Goal: Check status

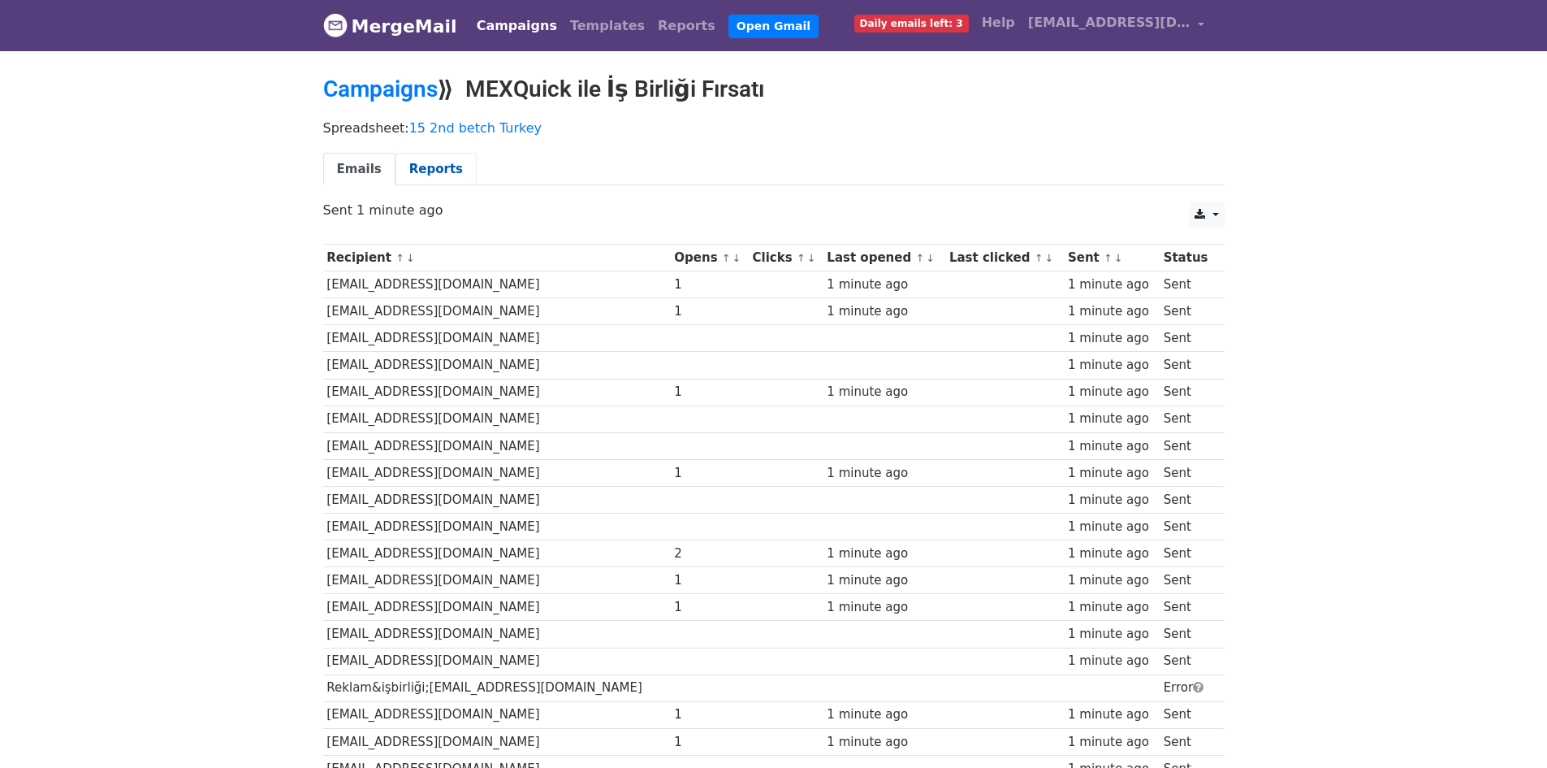
click at [435, 167] on link "Reports" at bounding box center [436, 169] width 81 height 33
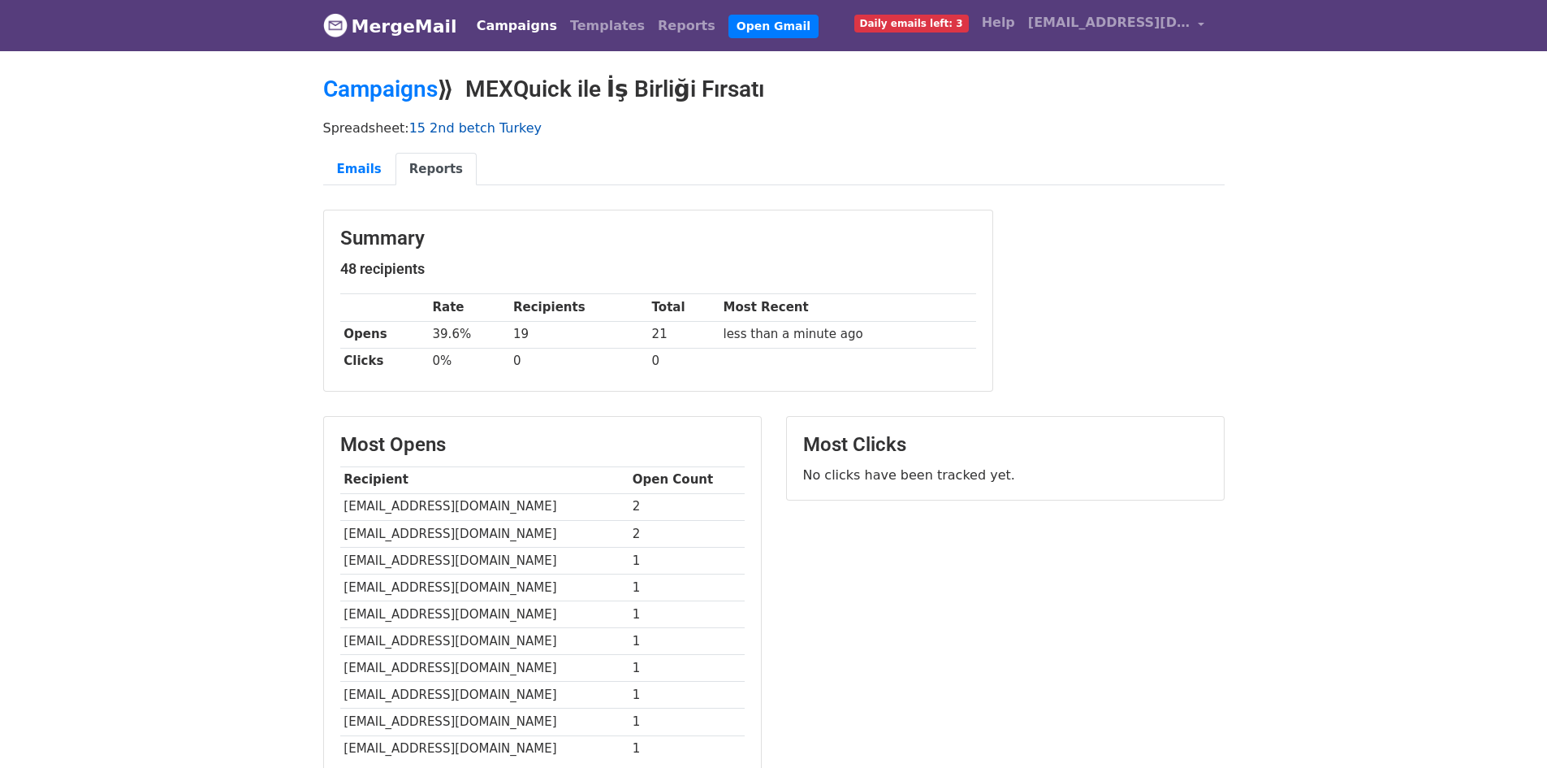
click at [450, 132] on link "15 2nd betch Turkey" at bounding box center [475, 127] width 132 height 15
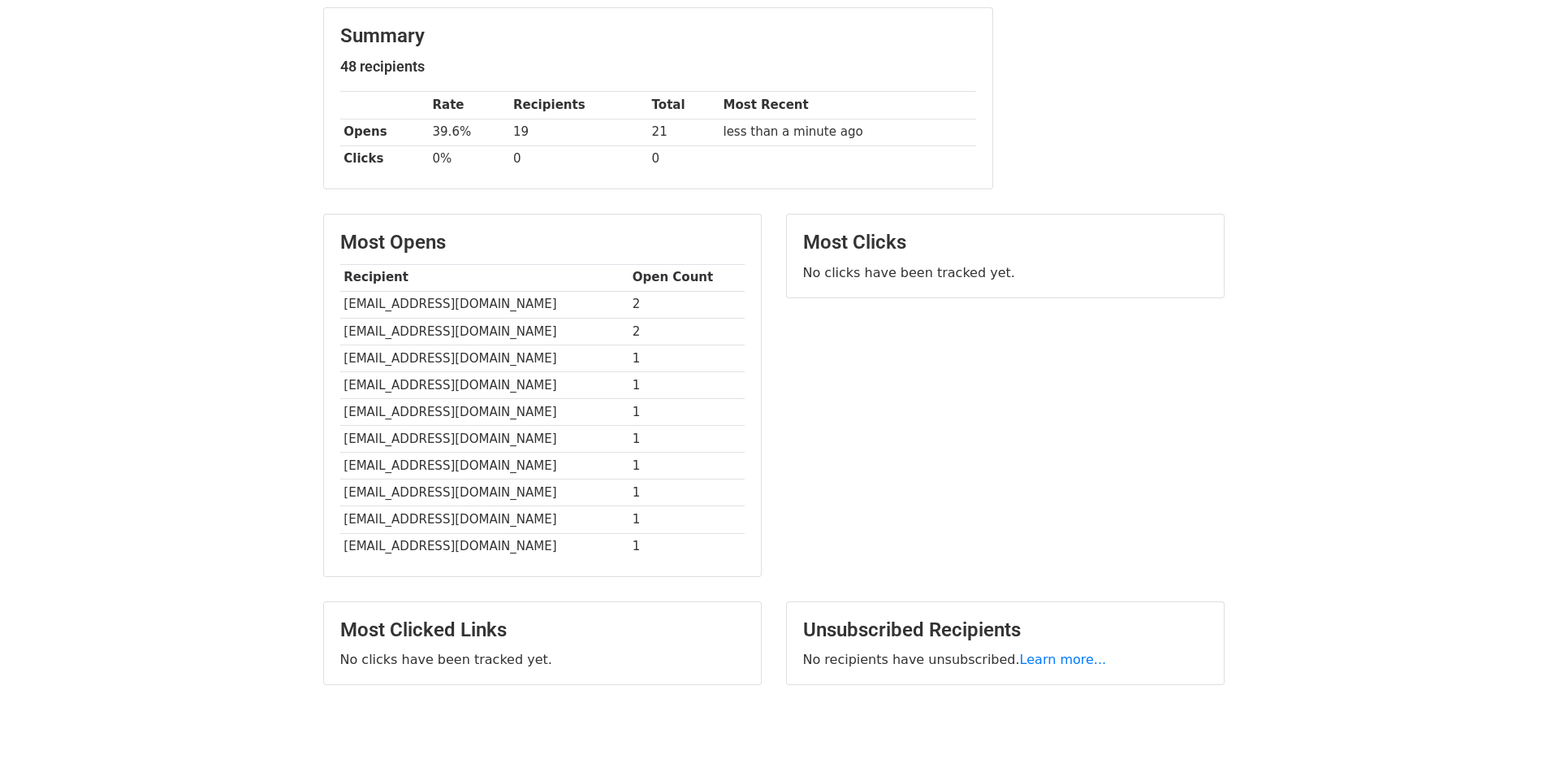
scroll to position [267, 0]
